Goal: Task Accomplishment & Management: Manage account settings

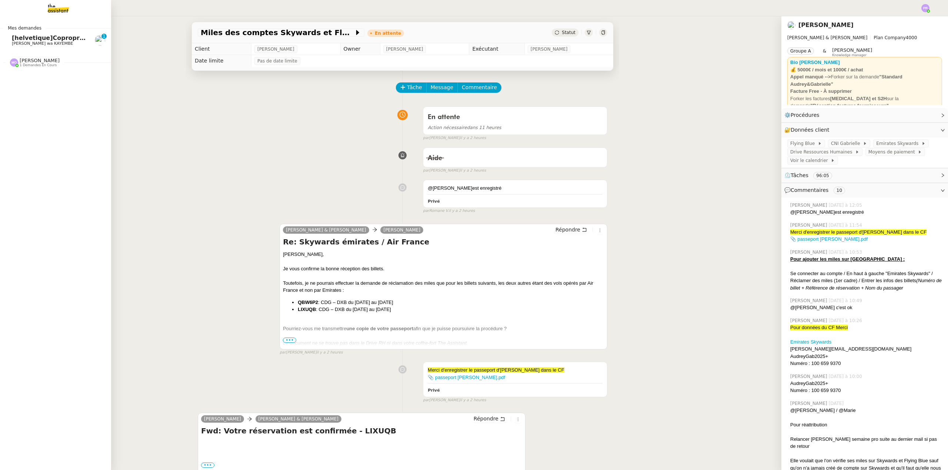
click at [58, 41] on span "[helvetique]Copropriété sise [STREET_ADDRESS] / résiliation prise appartement a…" at bounding box center [171, 37] width 319 height 7
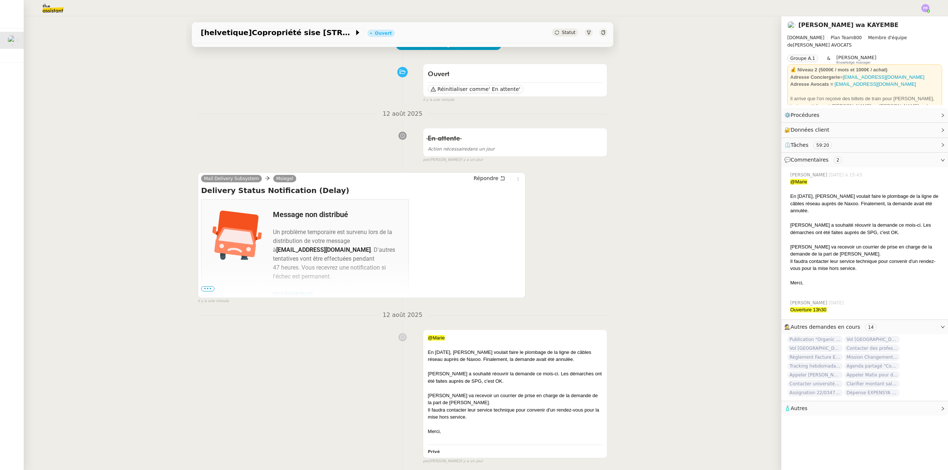
scroll to position [37, 0]
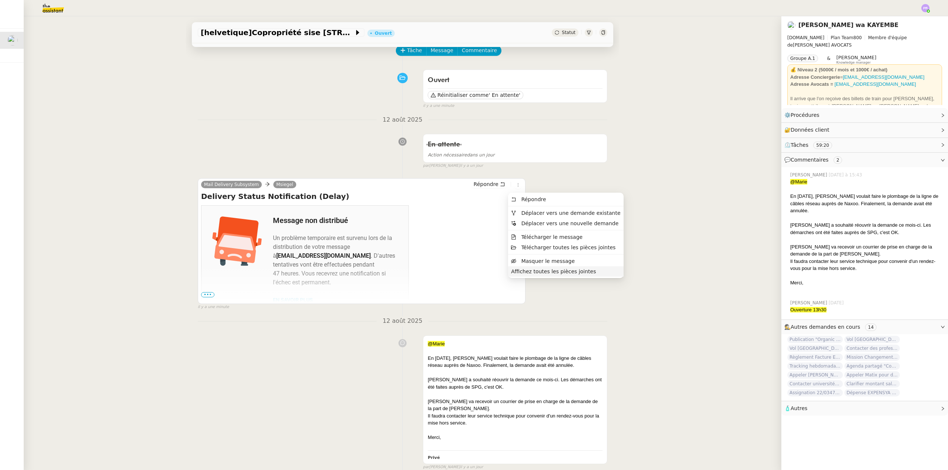
click at [530, 271] on span "Affichez toutes les pièces jointes" at bounding box center [553, 272] width 85 height 6
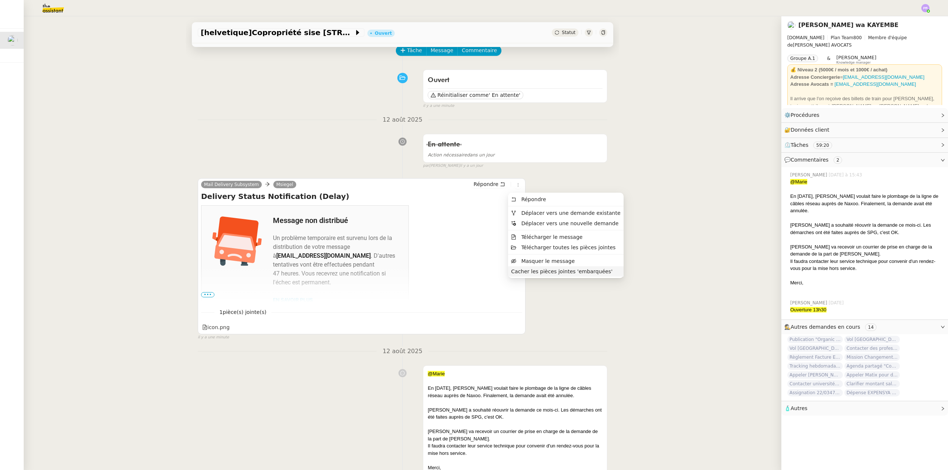
click at [530, 271] on span "Cacher les pièces jointes 'embarquées'" at bounding box center [561, 272] width 101 height 6
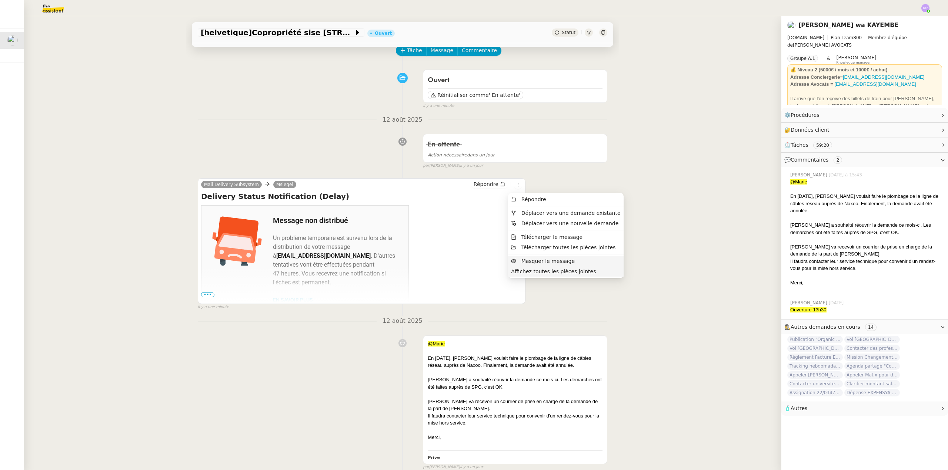
click at [532, 261] on span "Masquer le message" at bounding box center [547, 261] width 53 height 6
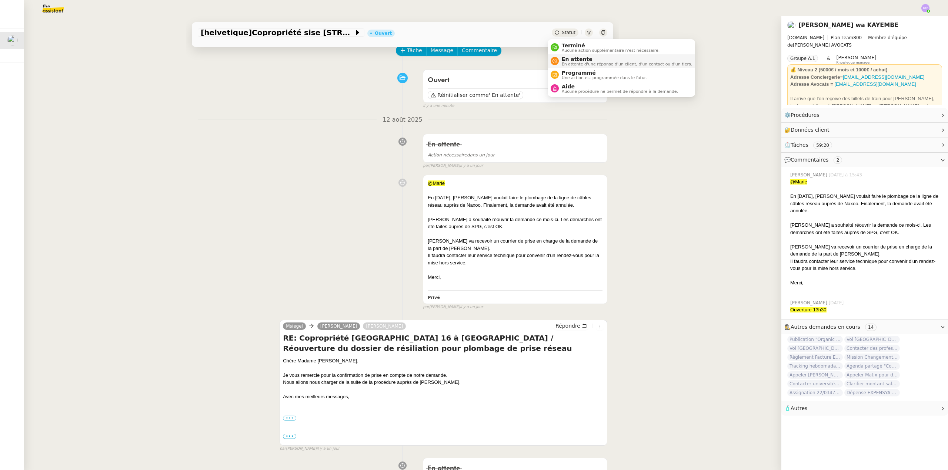
click at [573, 61] on span "En attente" at bounding box center [626, 59] width 130 height 6
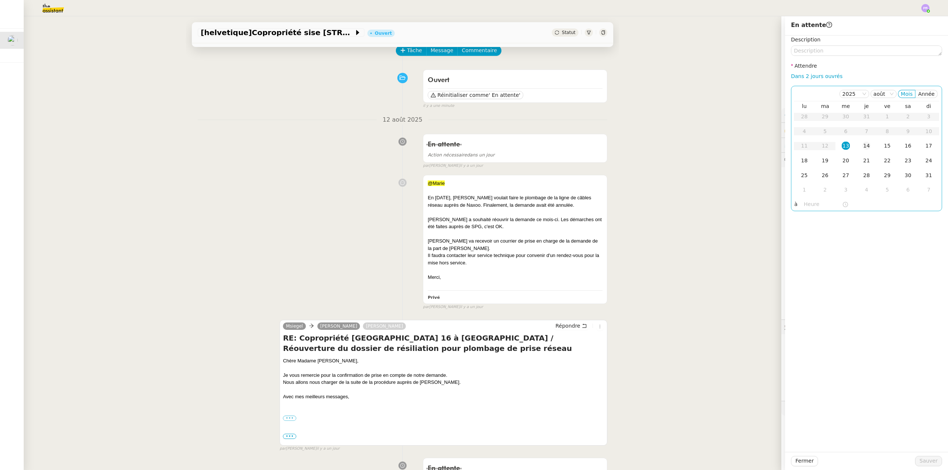
click at [863, 146] on div "14" at bounding box center [866, 146] width 8 height 8
click at [808, 204] on input "text" at bounding box center [823, 204] width 38 height 9
click at [802, 282] on div "16" at bounding box center [804, 284] width 21 height 9
click at [822, 217] on div "00" at bounding box center [825, 216] width 20 height 9
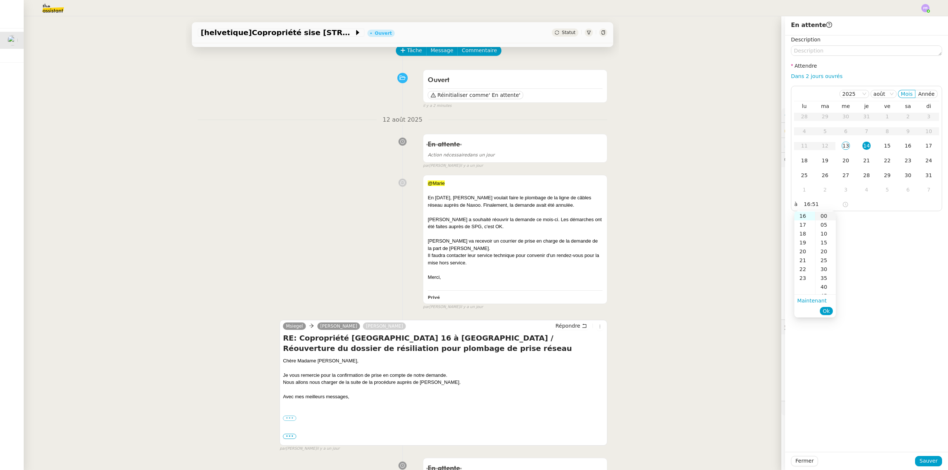
type input "16:00"
click at [824, 310] on span "Ok" at bounding box center [825, 311] width 7 height 7
click at [921, 460] on span "Sauver" at bounding box center [928, 461] width 18 height 9
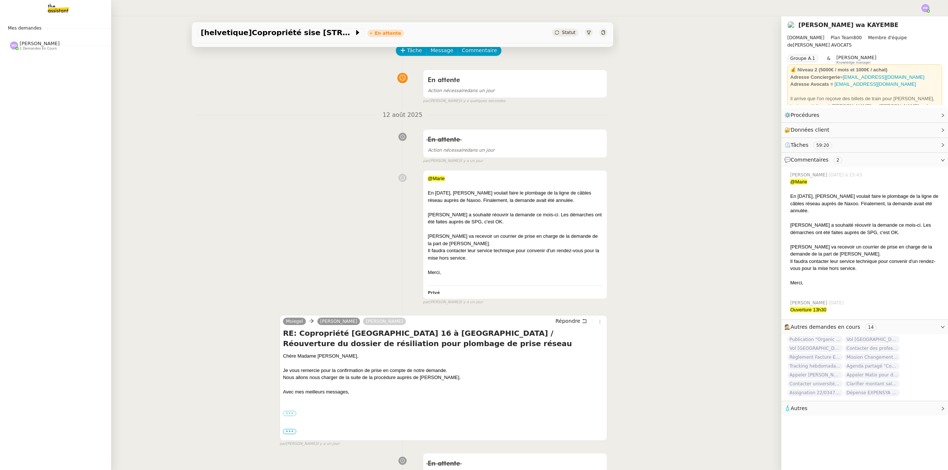
click at [31, 46] on span "[PERSON_NAME]" at bounding box center [40, 44] width 40 height 6
click at [44, 62] on span "Projet Oléron" at bounding box center [34, 59] width 44 height 7
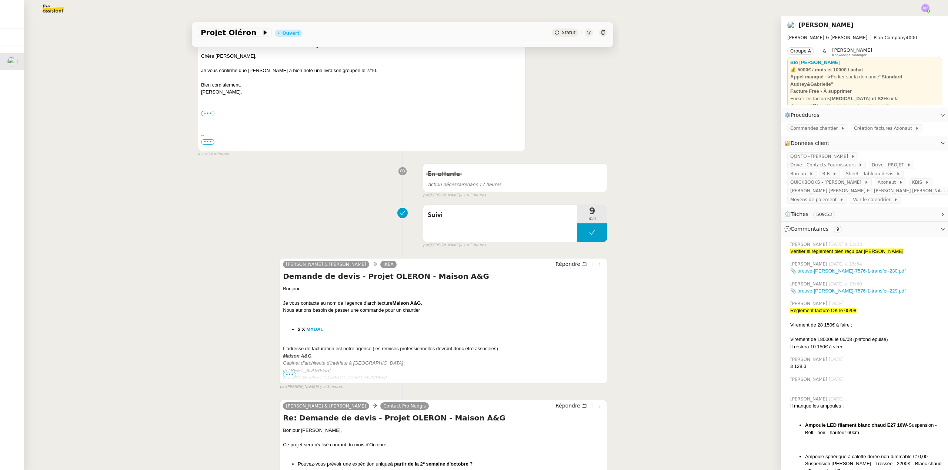
scroll to position [185, 0]
